Goal: Transaction & Acquisition: Purchase product/service

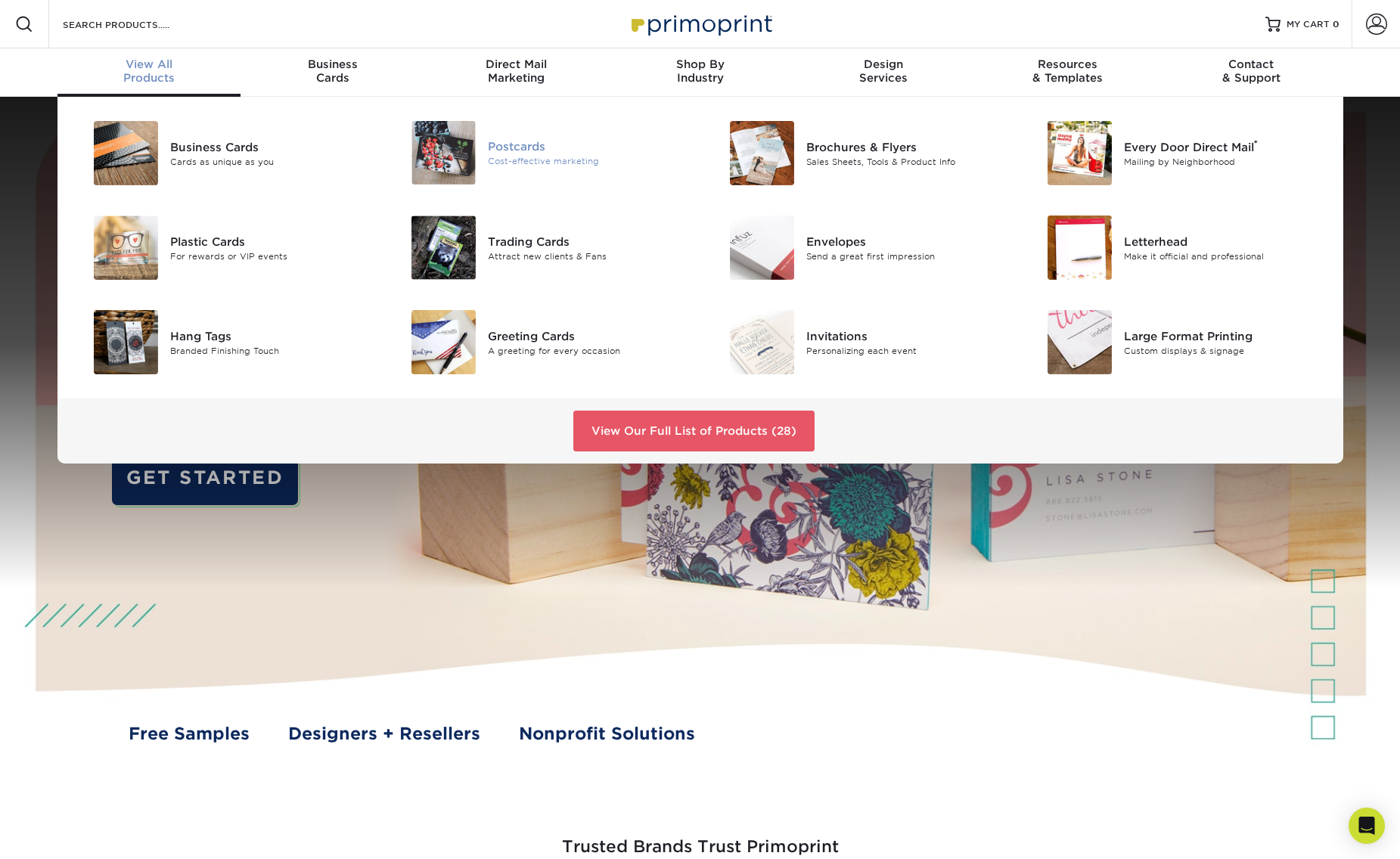
click at [465, 164] on img at bounding box center [443, 153] width 64 height 64
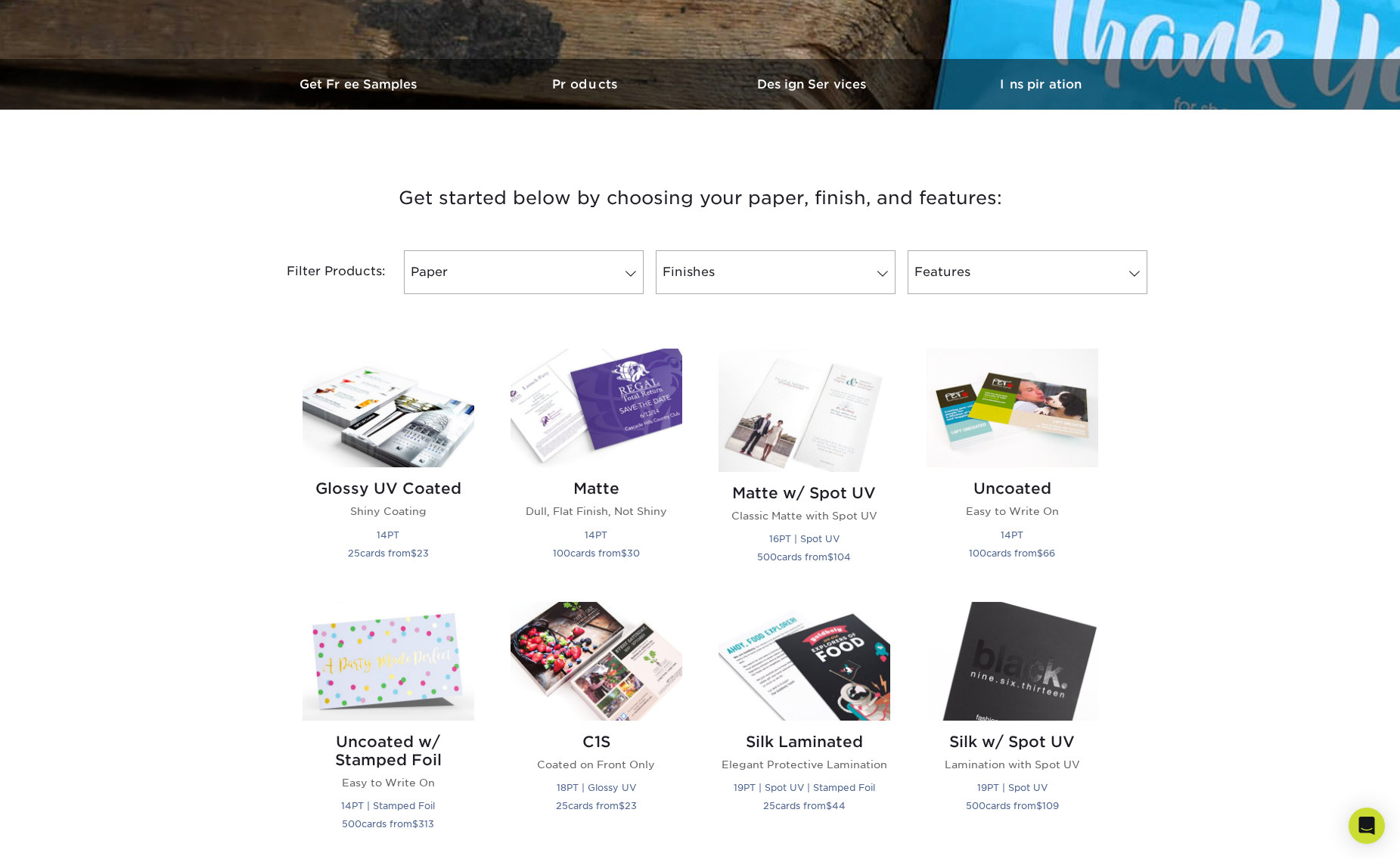
scroll to position [424, 0]
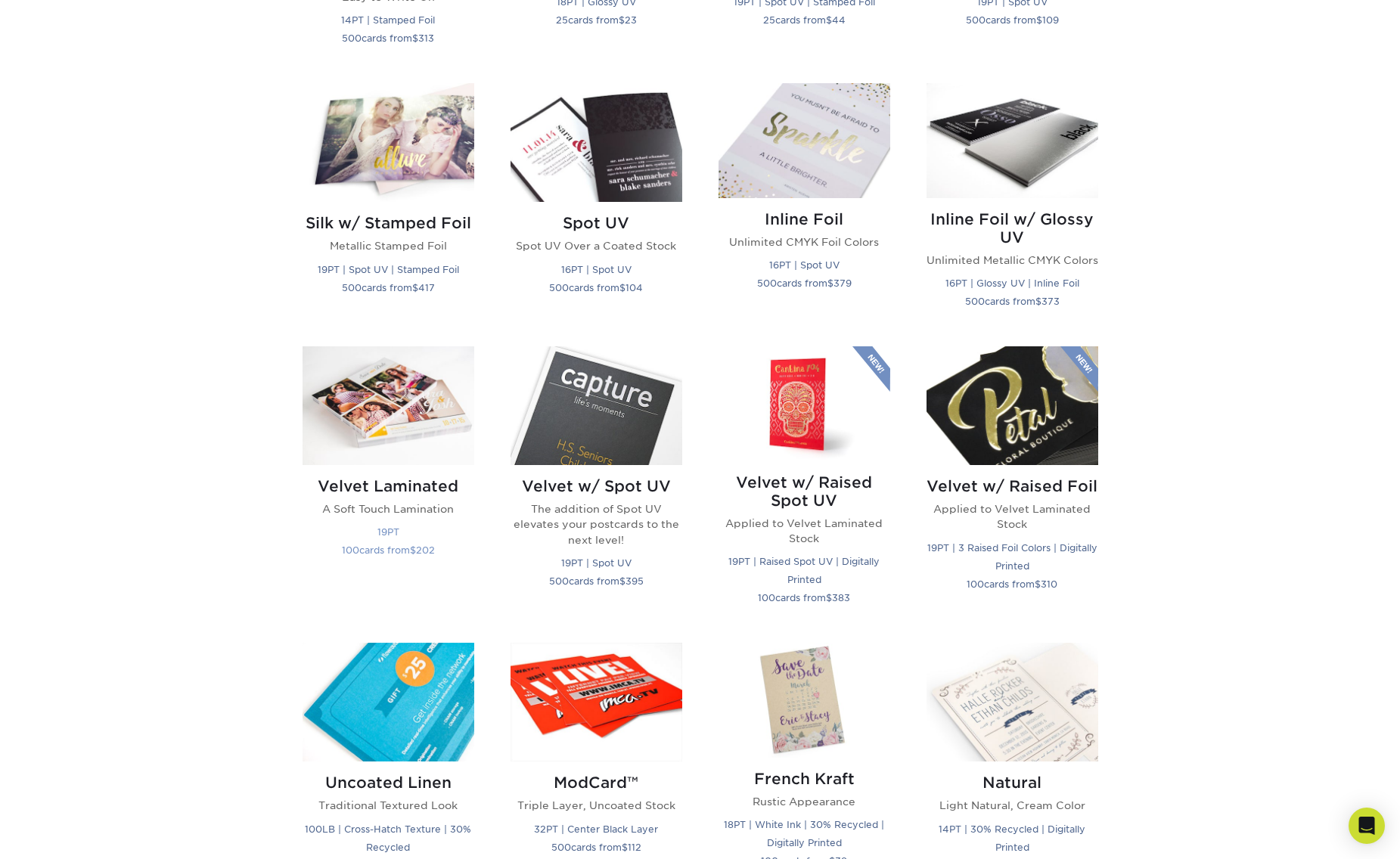
click at [375, 403] on img at bounding box center [388, 406] width 172 height 119
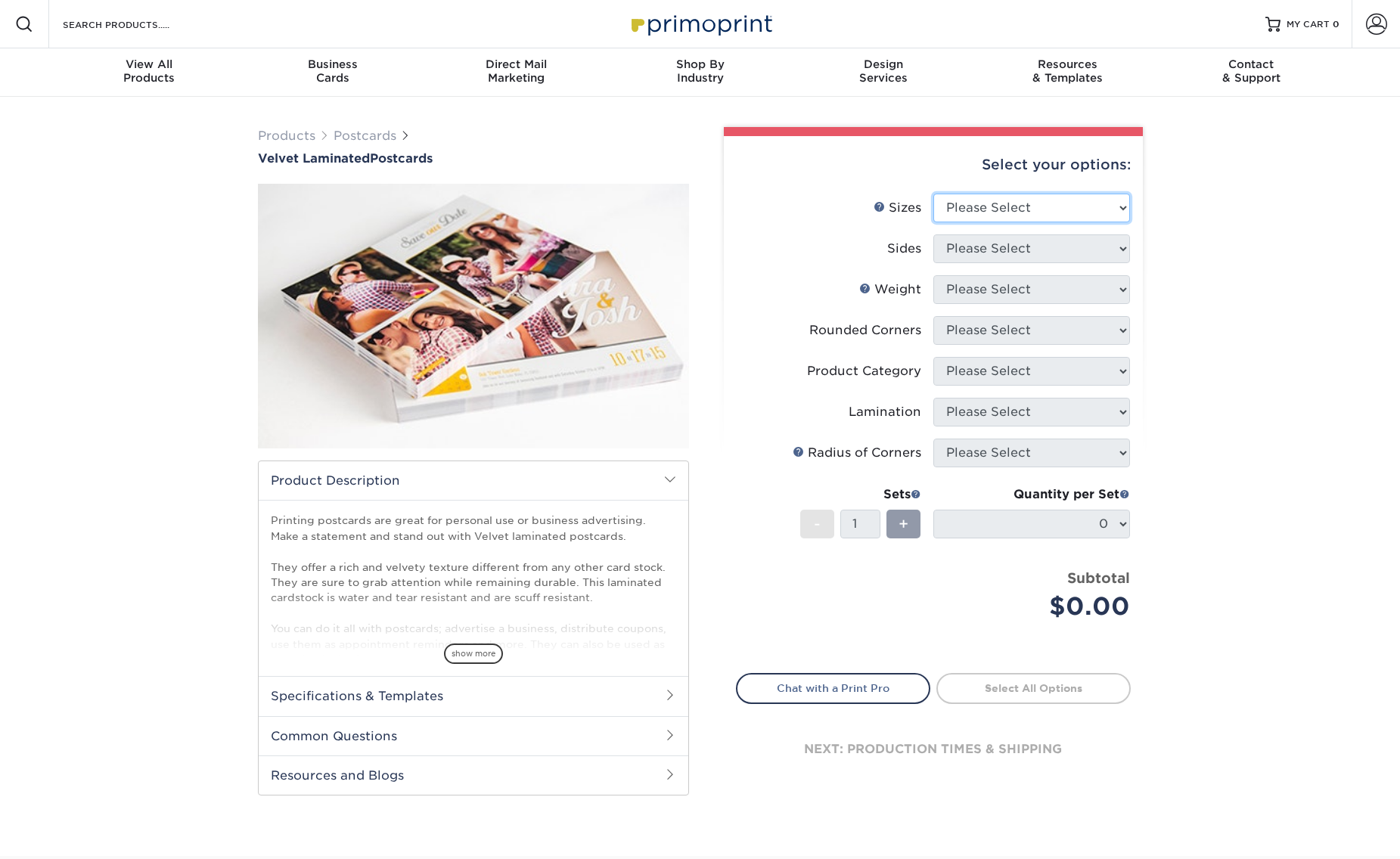
click at [1042, 206] on select "Please Select 2" x 6" 2" x 8" 3" x 5" 3.5" x 3.5" 3.5" x 4" 3.5" x 8.5" 3.67" x…" at bounding box center [1031, 207] width 196 height 28
click at [1066, 206] on select "Please Select 2" x 6" 2" x 8" 3" x 5" 3.5" x 3.5" 3.5" x 4" 3.5" x 8.5" 3.67" x…" at bounding box center [1031, 207] width 196 height 28
select select "6.50x9.00"
click at [933, 194] on select "Please Select 2" x 6" 2" x 8" 3" x 5" 3.5" x 3.5" 3.5" x 4" 3.5" x 8.5" 3.67" x…" at bounding box center [1031, 207] width 196 height 28
click at [1018, 249] on select "Please Select Print Both Sides Print Front Only" at bounding box center [1031, 249] width 196 height 28
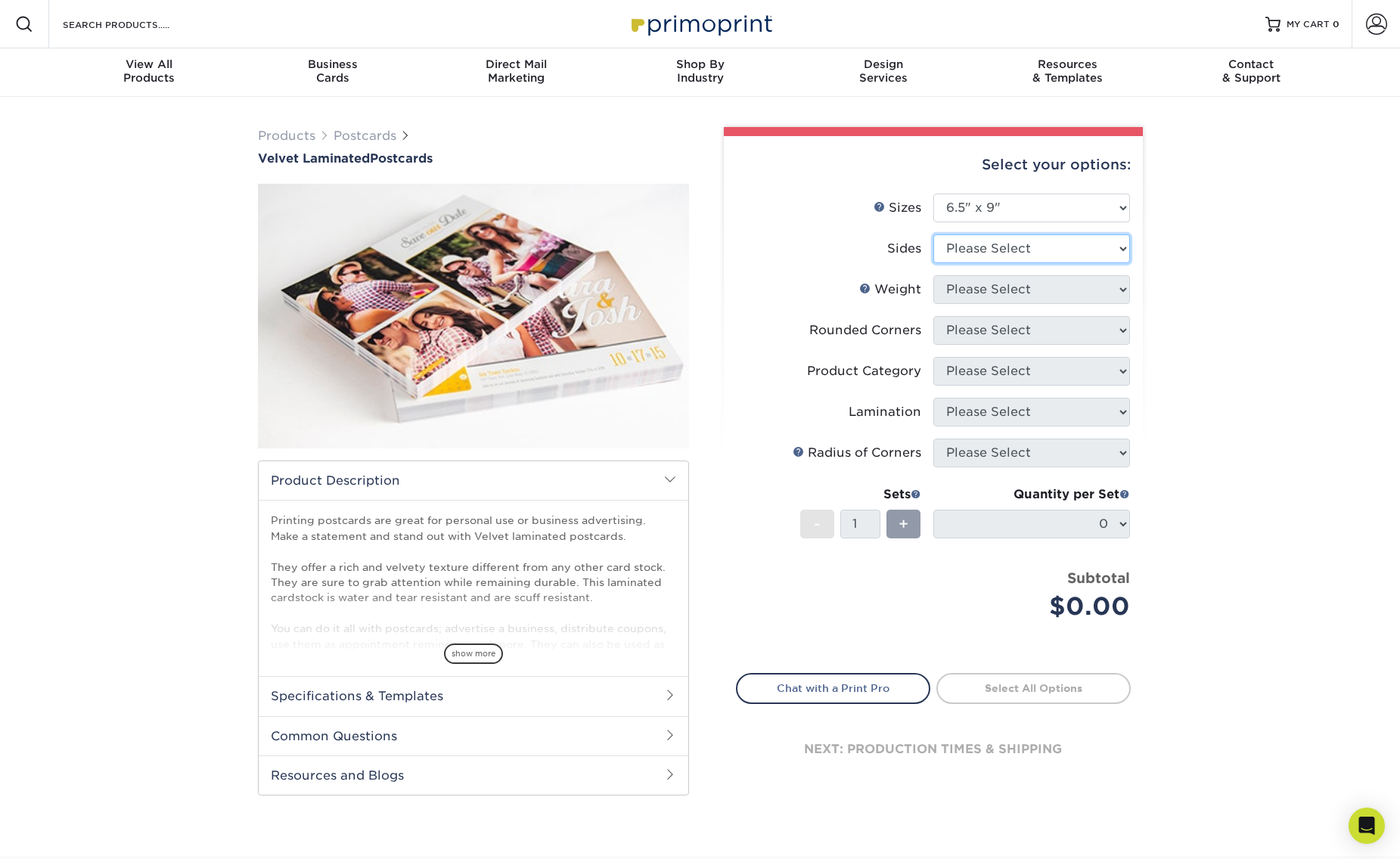
select select "13abbda7-1d64-4f25-8bb2-c179b224825d"
click at [933, 235] on select "Please Select Print Both Sides Print Front Only" at bounding box center [1031, 249] width 196 height 28
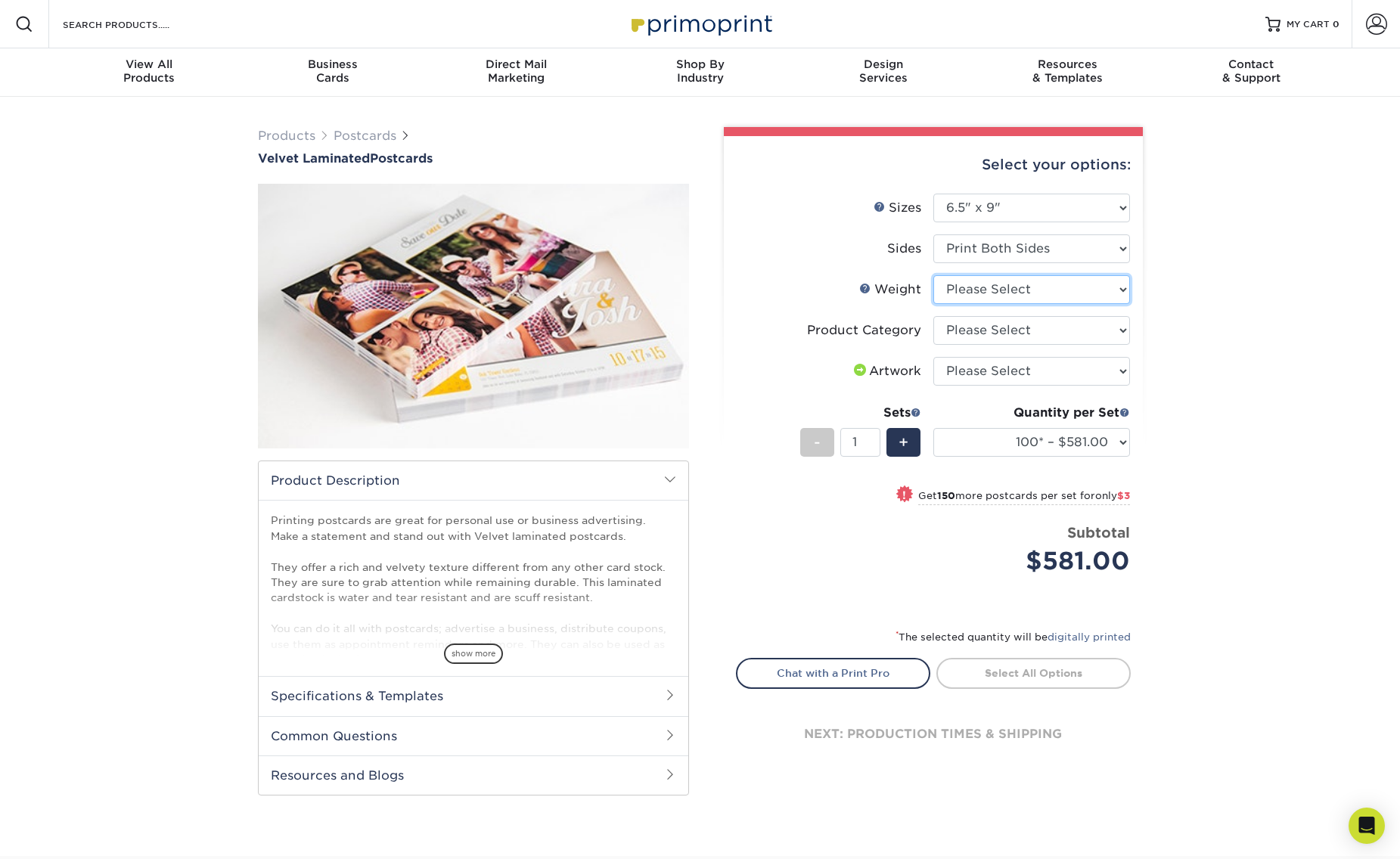
click at [1018, 292] on select "Please Select 16PT" at bounding box center [1031, 289] width 196 height 28
select select "16PT"
click at [933, 275] on select "Please Select 16PT" at bounding box center [1031, 289] width 196 height 28
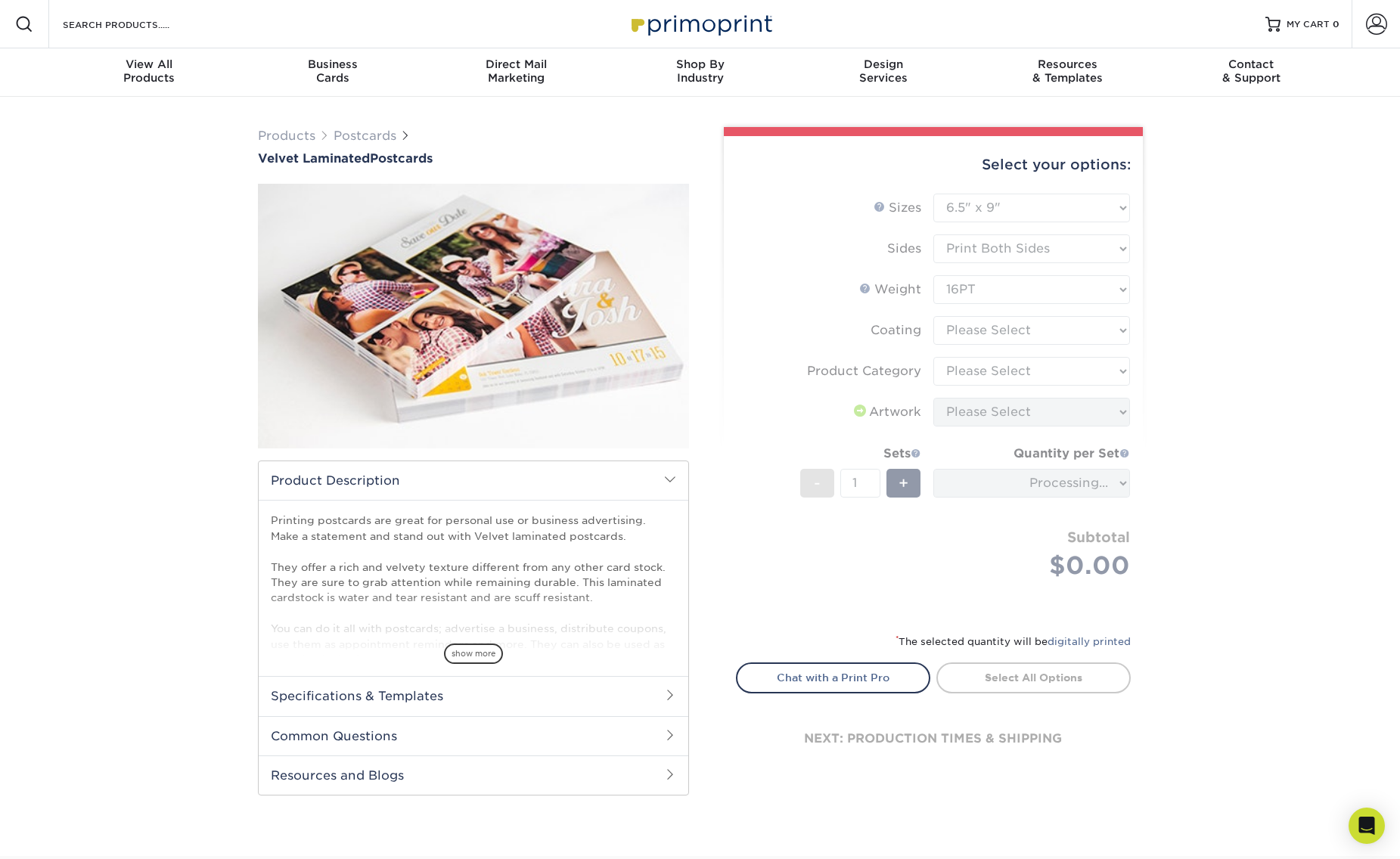
click at [1030, 336] on form "Sizes Help Sizes Please Select 2" x 6" 2" x 8" 3" x 5" 3.5" x 3.5" 3.5" x 4" 3.…" at bounding box center [933, 404] width 395 height 421
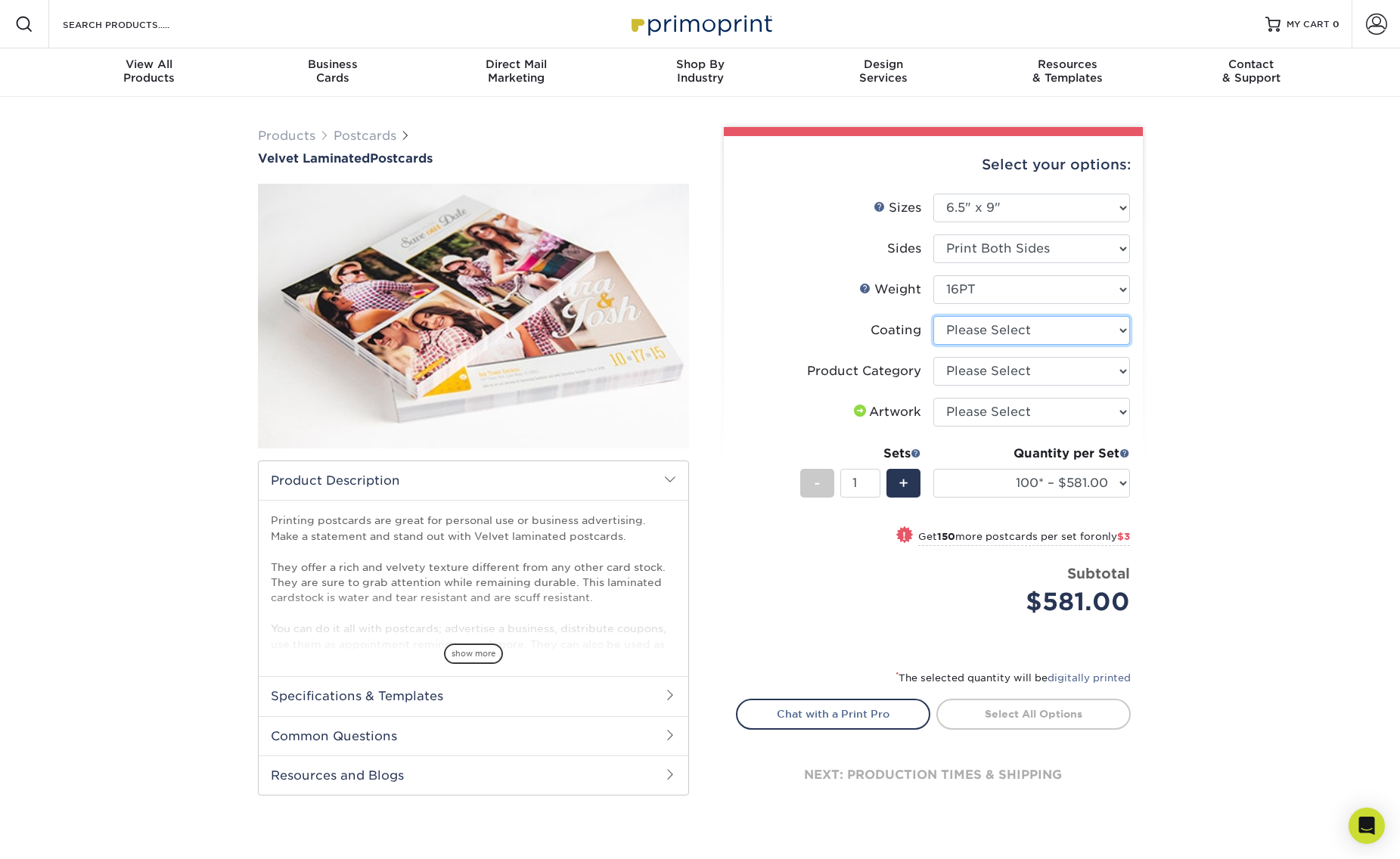
click at [1030, 336] on select at bounding box center [1031, 330] width 196 height 28
select select "3e7618de-abca-4bda-9f97-8b9129e913d8"
click at [933, 316] on select at bounding box center [1031, 330] width 196 height 28
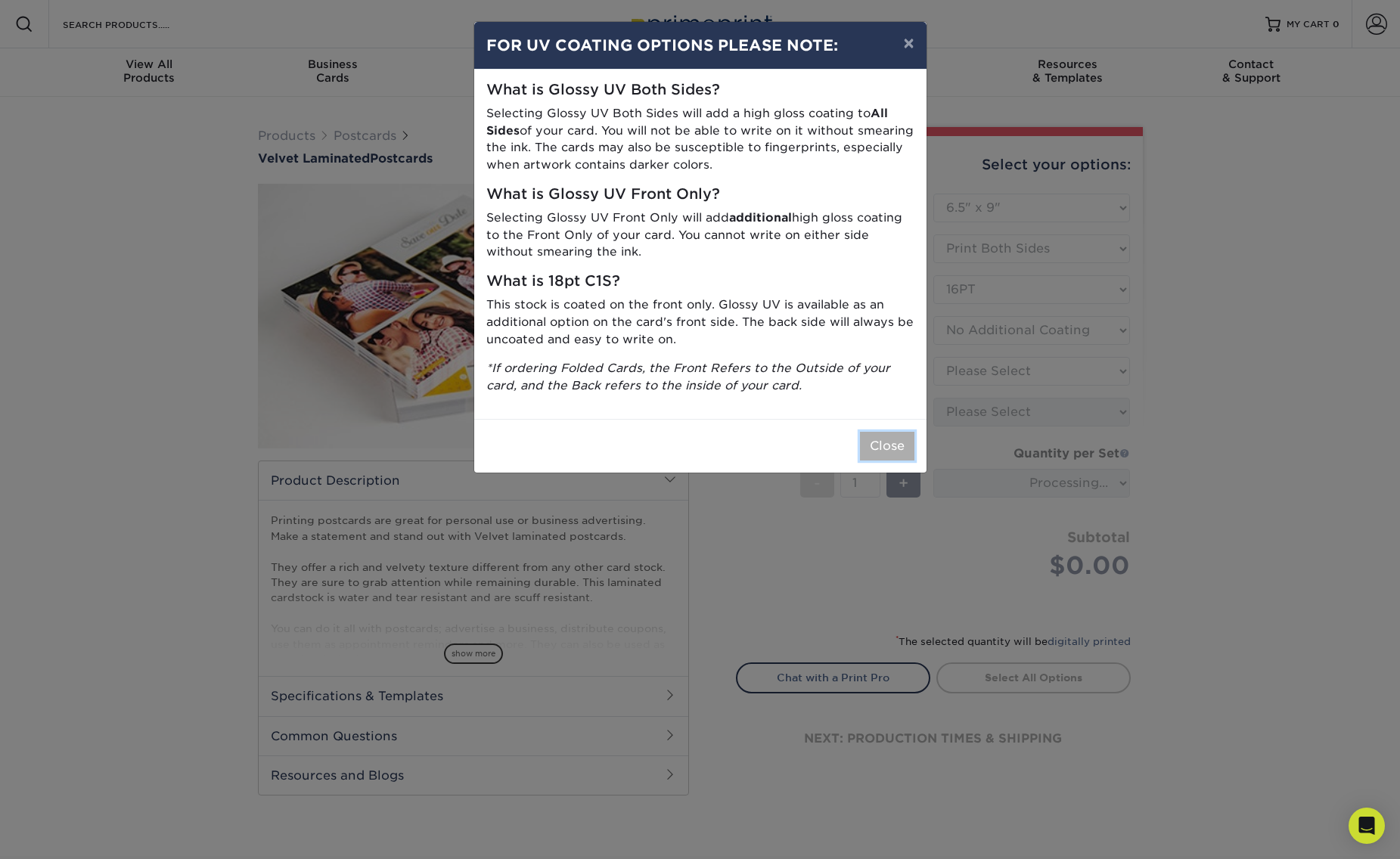
click at [889, 448] on button "Close" at bounding box center [887, 446] width 55 height 28
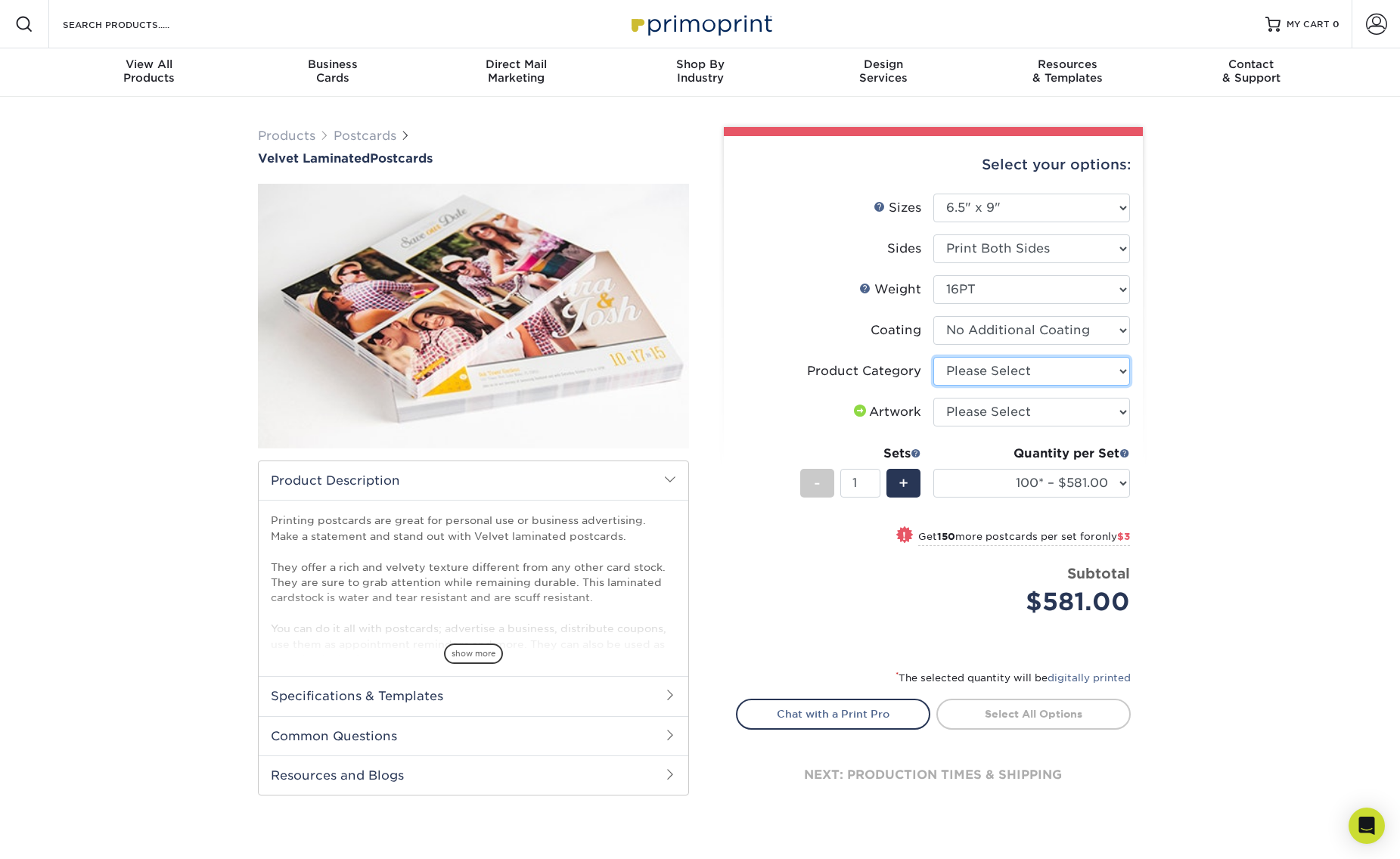
click at [1015, 374] on select "Please Select Postcards" at bounding box center [1031, 371] width 196 height 28
select select "9b7272e0-d6c8-4c3c-8e97-d3a1bcdab858"
click at [933, 357] on select "Please Select Postcards" at bounding box center [1031, 371] width 196 height 28
click at [1030, 410] on select "Please Select I will upload files I need a design - $150" at bounding box center [1031, 411] width 196 height 28
select select "upload"
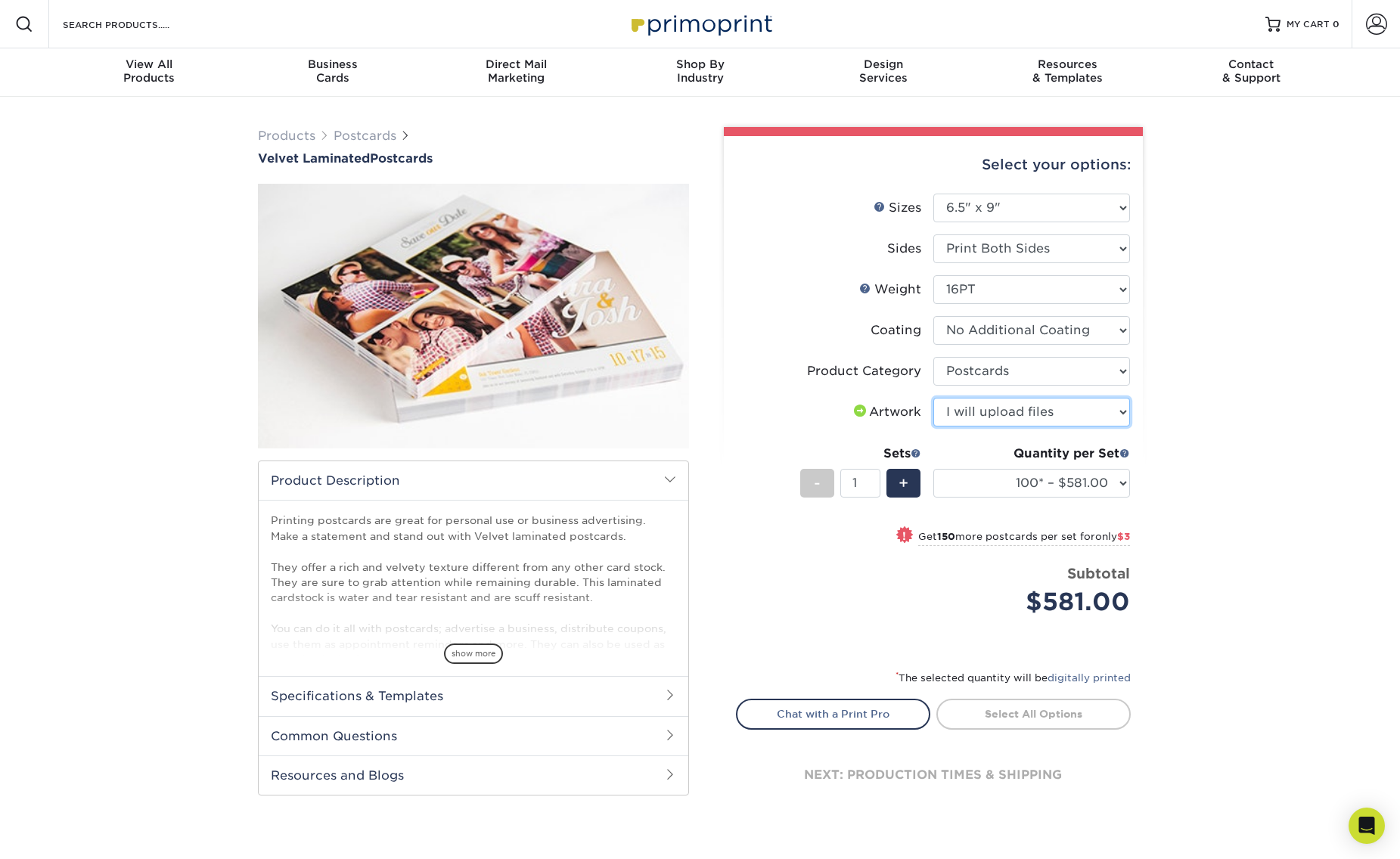
click at [933, 398] on select "Please Select I will upload files I need a design - $150" at bounding box center [1031, 411] width 196 height 28
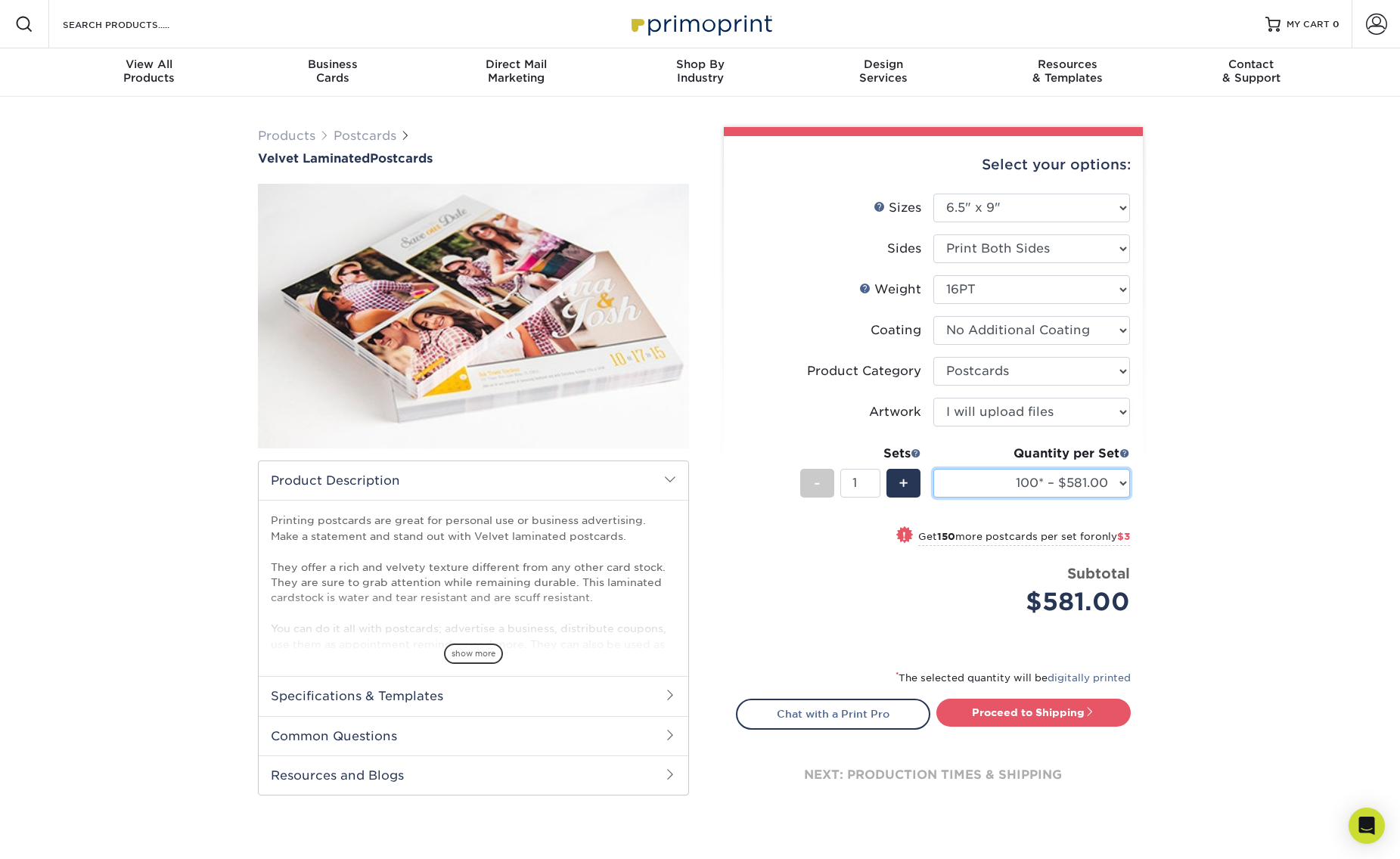
click at [1106, 488] on select "100* – $581.00 250* – $584.00 500 – $615.00 1000 – $799.00 2500 – $1590.00 5000…" at bounding box center [1031, 483] width 196 height 28
click at [1098, 479] on select "100* – $581.00 250* – $584.00 500 – $615.00 1000 – $799.00 2500 – $1590.00 5000…" at bounding box center [1031, 483] width 196 height 28
select select "250* – $584.00"
click at [933, 469] on select "100* – $581.00 250* – $584.00 500 – $615.00 1000 – $799.00 2500 – $1590.00 5000…" at bounding box center [1031, 483] width 196 height 28
click at [154, 345] on div "Products Postcards Velvet Laminated Postcards" at bounding box center [700, 486] width 1400 height 779
